Goal: Complete application form

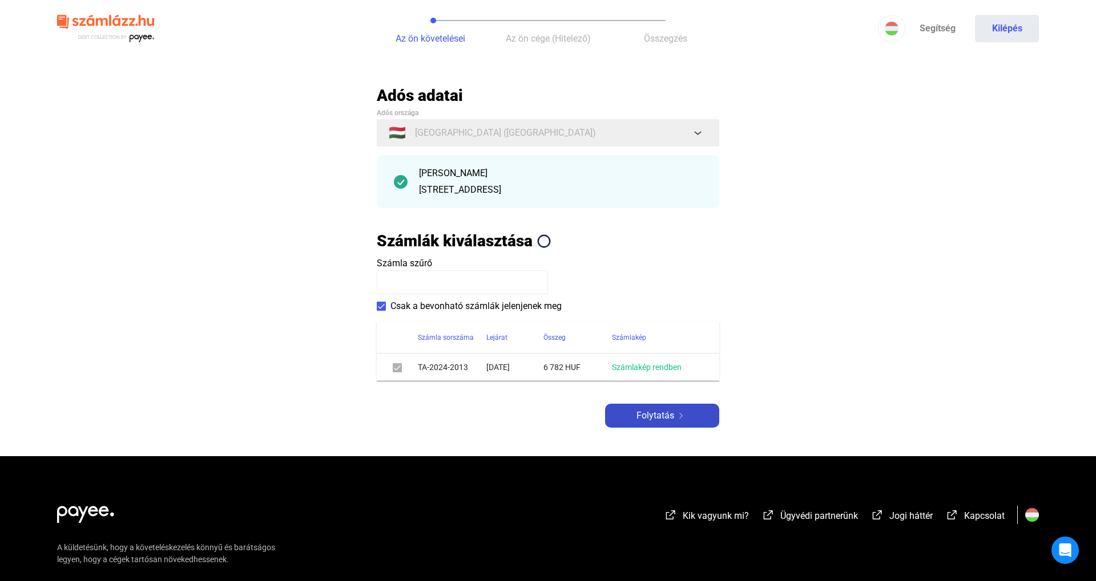
click at [657, 421] on span "Folytatás" at bounding box center [655, 416] width 38 height 14
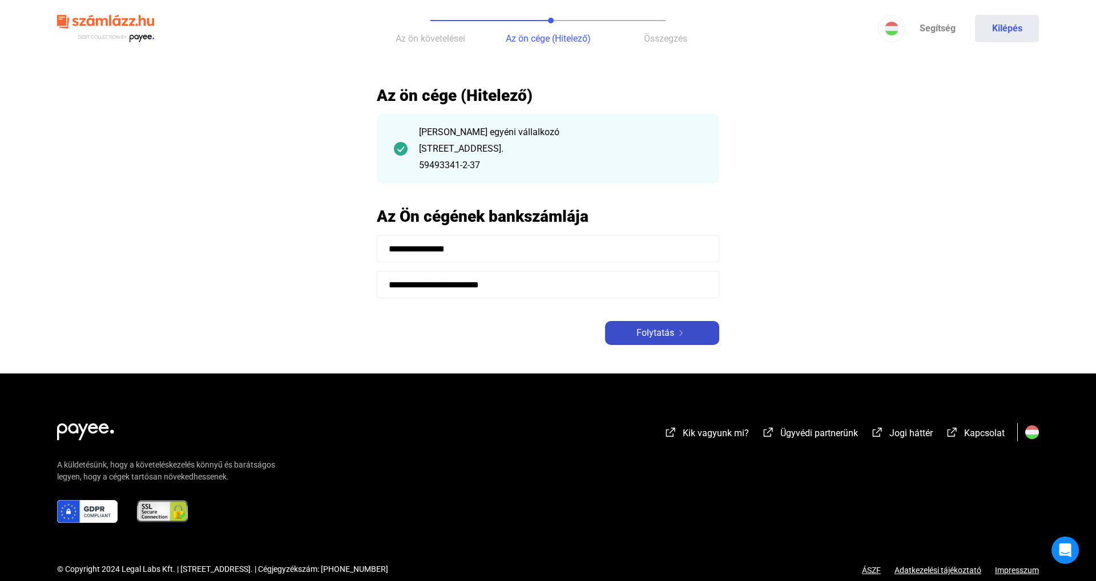
click at [666, 328] on span "Folytatás" at bounding box center [655, 333] width 38 height 14
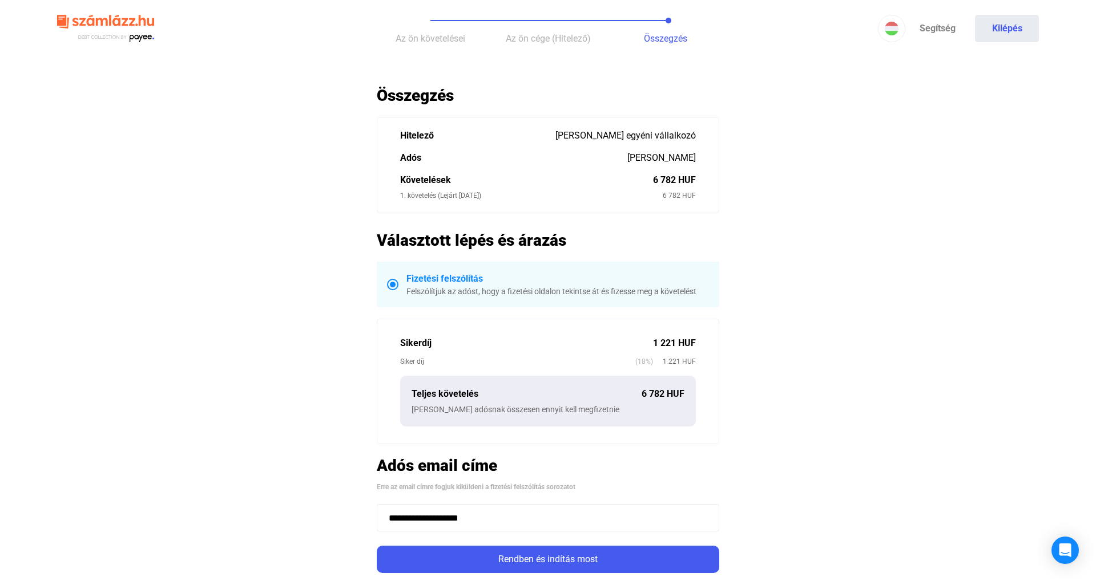
scroll to position [146, 0]
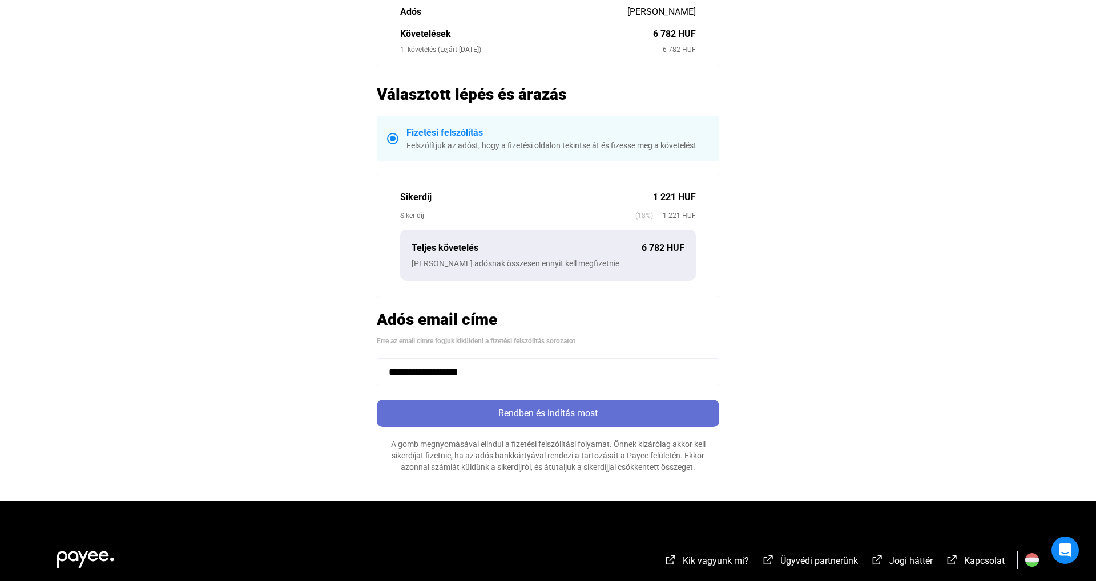
click at [576, 422] on button "Rendben és indítás most" at bounding box center [548, 413] width 342 height 27
